Goal: Transaction & Acquisition: Purchase product/service

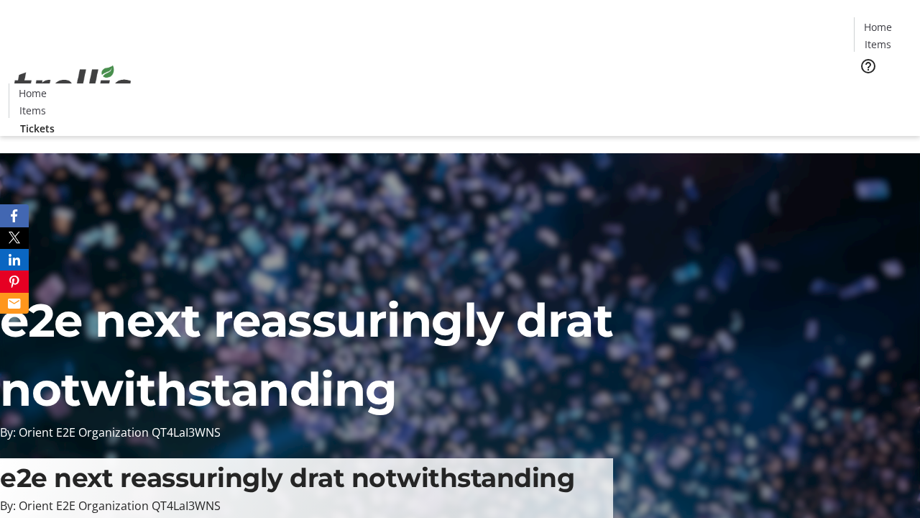
click at [866, 83] on span "Tickets" at bounding box center [883, 90] width 35 height 15
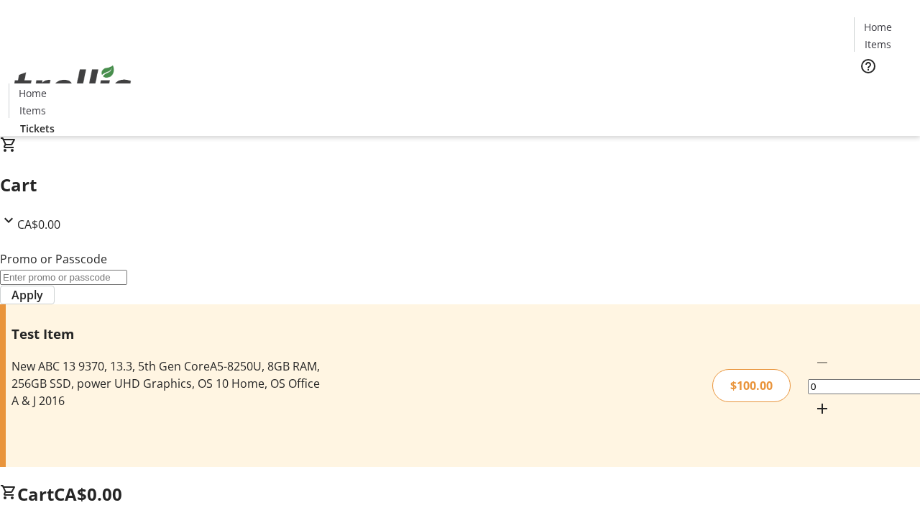
click at [814, 400] on mat-icon "Increment by one" at bounding box center [822, 408] width 17 height 17
type input "1"
type input "PERCENT"
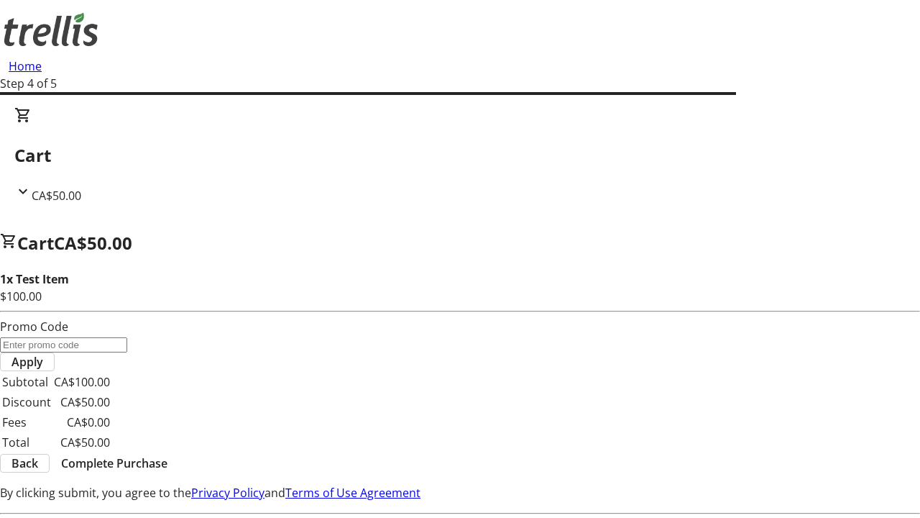
click at [167, 454] on span "Complete Purchase" at bounding box center [114, 462] width 106 height 17
